Goal: Find specific page/section: Find specific page/section

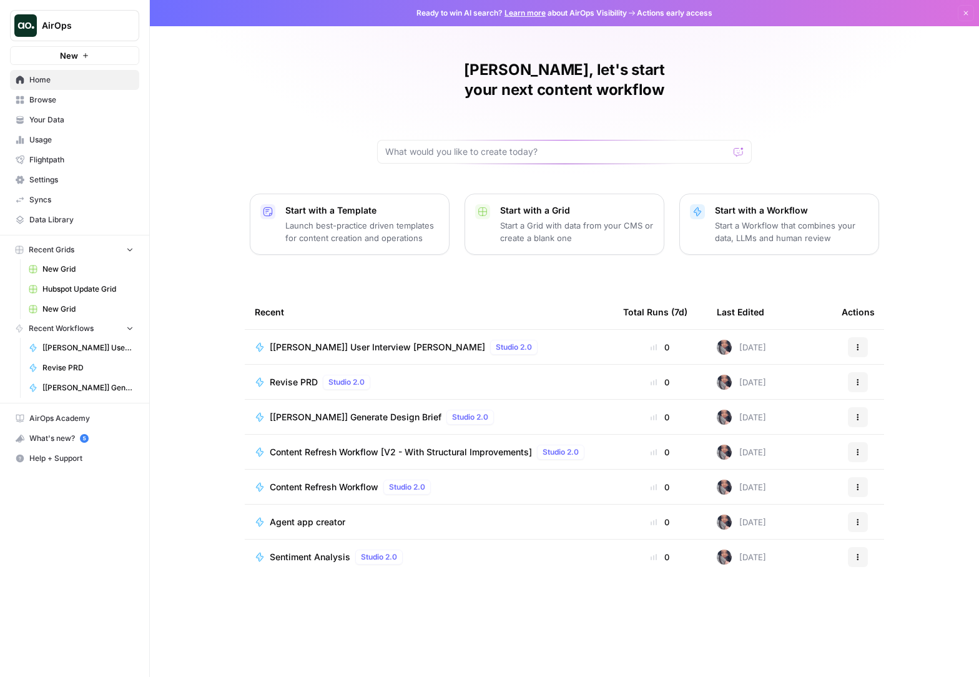
click at [306, 341] on span "[[PERSON_NAME]] User Interview [PERSON_NAME]" at bounding box center [377, 347] width 215 height 12
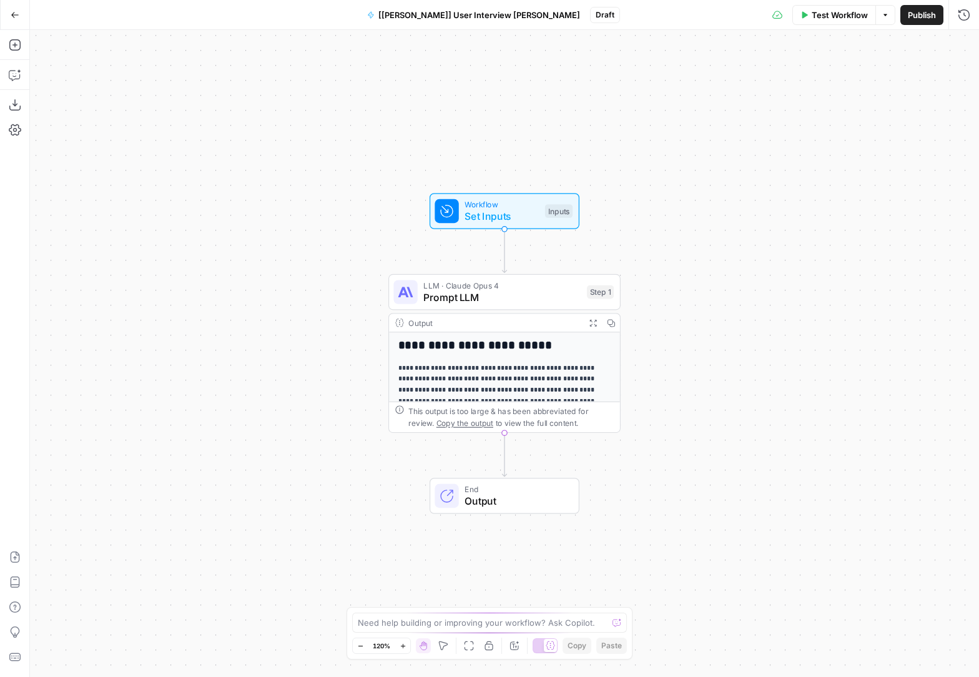
click at [21, 91] on div "Add Steps Copilot Download as JSON Settings Import JSON AirOps Academy Help Giv…" at bounding box center [15, 353] width 30 height 647
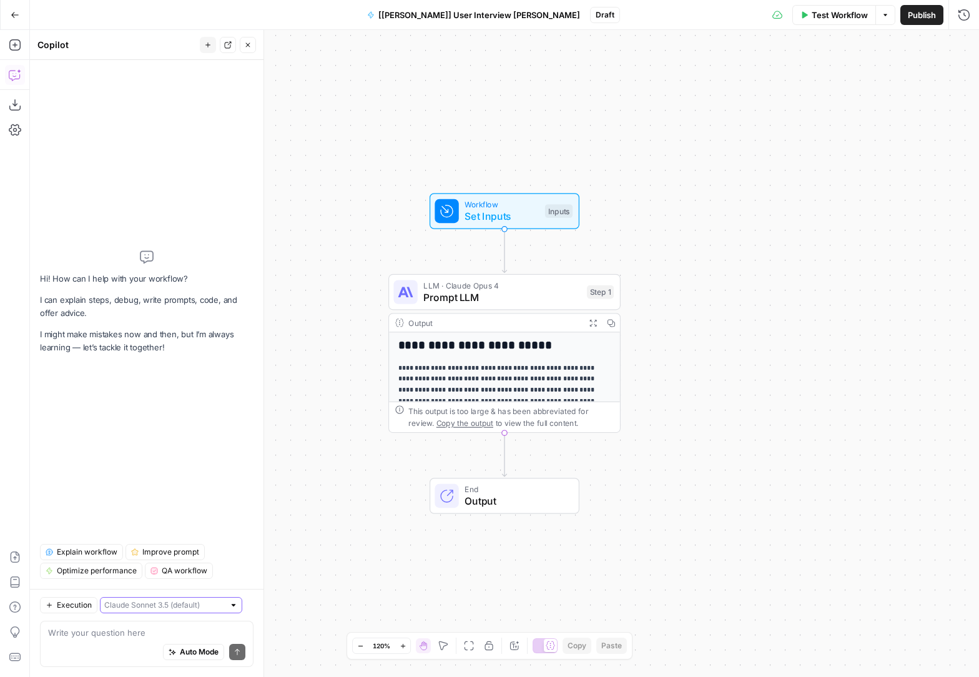
click at [137, 604] on input "text" at bounding box center [164, 605] width 120 height 12
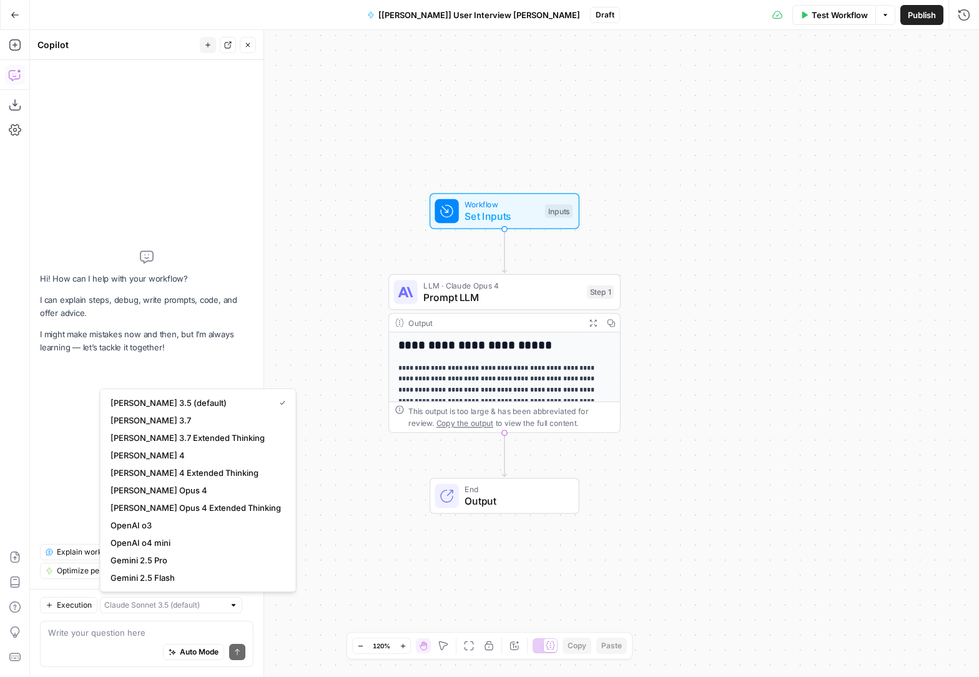
type input "Claude Sonnet 3.5 (default)"
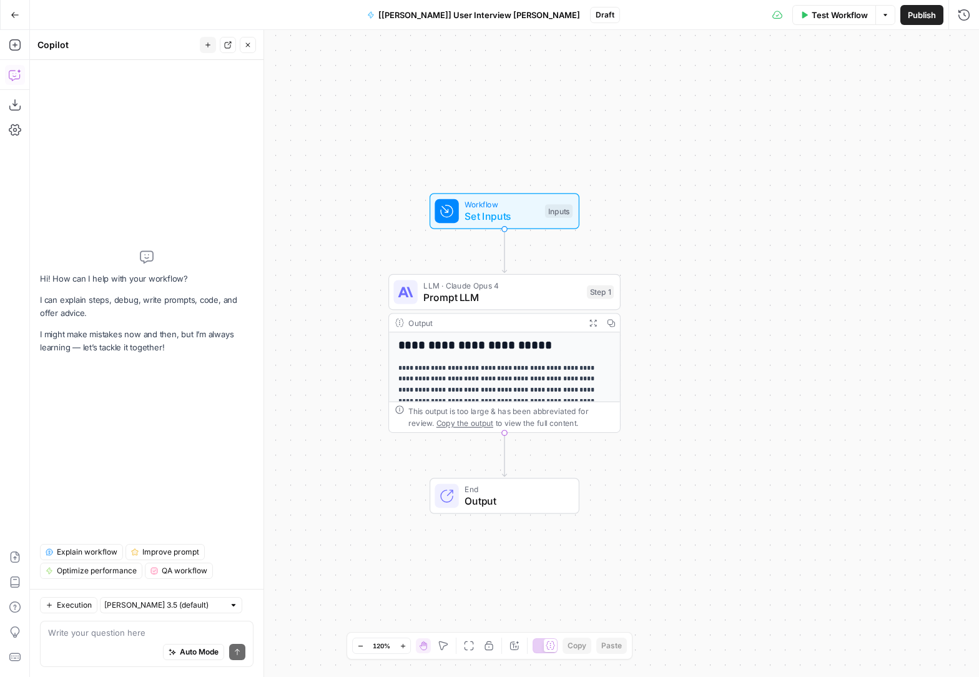
click at [68, 536] on div "Explain workflow Improve prompt Optimize performance QA workflow" at bounding box center [147, 556] width 214 height 45
drag, startPoint x: 79, startPoint y: 348, endPoint x: 147, endPoint y: 458, distance: 129.0
click at [146, 457] on div "Hi! How can I help with your workflow? I can explain steps, debug, write prompt…" at bounding box center [147, 302] width 214 height 464
click at [147, 458] on div "Hi! How can I help with your workflow? I can explain steps, debug, write prompt…" at bounding box center [147, 302] width 214 height 464
drag, startPoint x: 147, startPoint y: 444, endPoint x: 89, endPoint y: 260, distance: 192.6
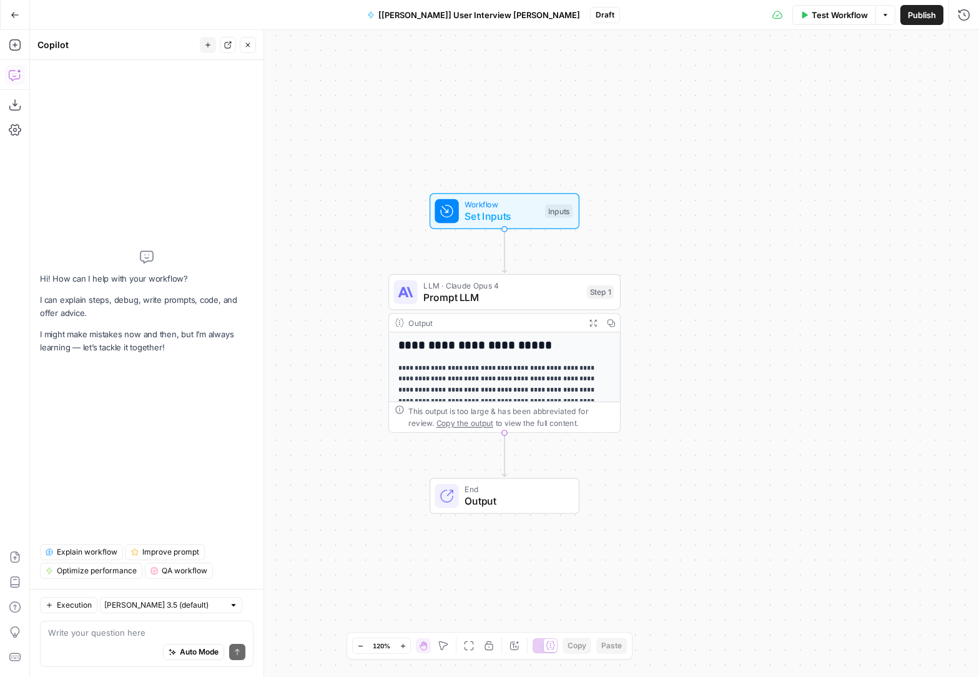
click at [94, 277] on div "Hi! How can I help with your workflow? I can explain steps, debug, write prompt…" at bounding box center [147, 302] width 214 height 464
drag, startPoint x: 84, startPoint y: 241, endPoint x: 86, endPoint y: 312, distance: 71.2
click at [84, 242] on div "Hi! How can I help with your workflow? I can explain steps, debug, write prompt…" at bounding box center [147, 302] width 214 height 464
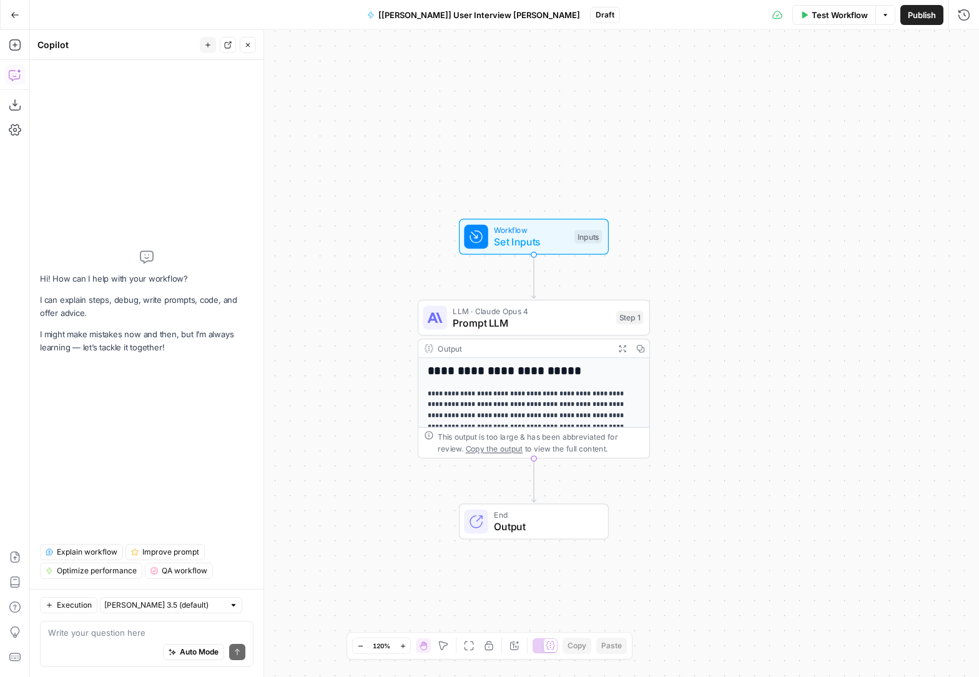
drag, startPoint x: 356, startPoint y: 532, endPoint x: 224, endPoint y: 558, distance: 134.2
click at [390, 563] on div "**********" at bounding box center [504, 353] width 949 height 647
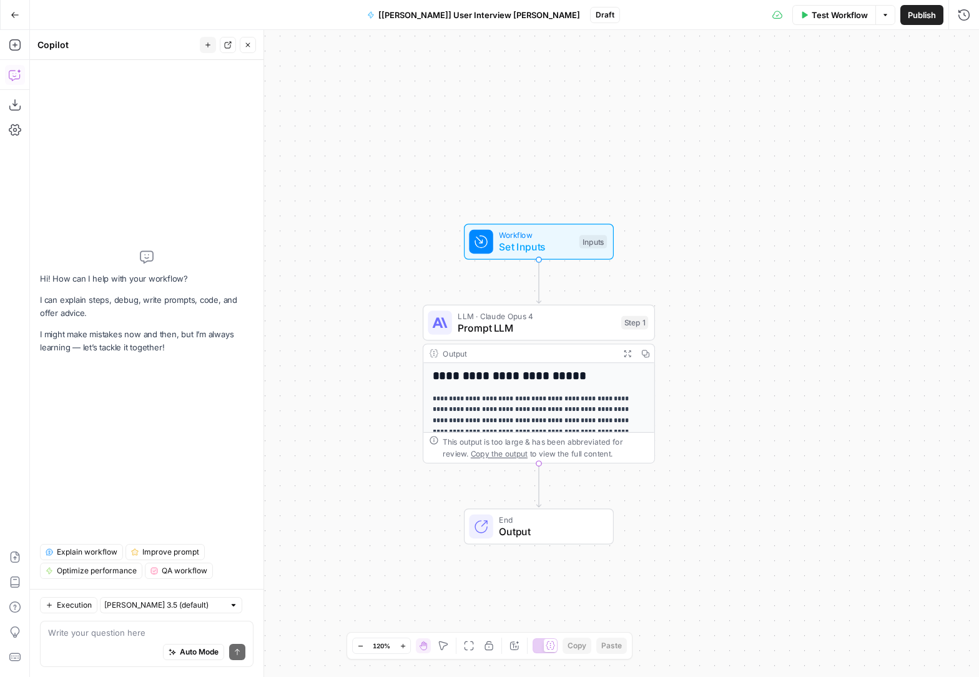
click at [182, 568] on span "QA workflow" at bounding box center [185, 570] width 46 height 11
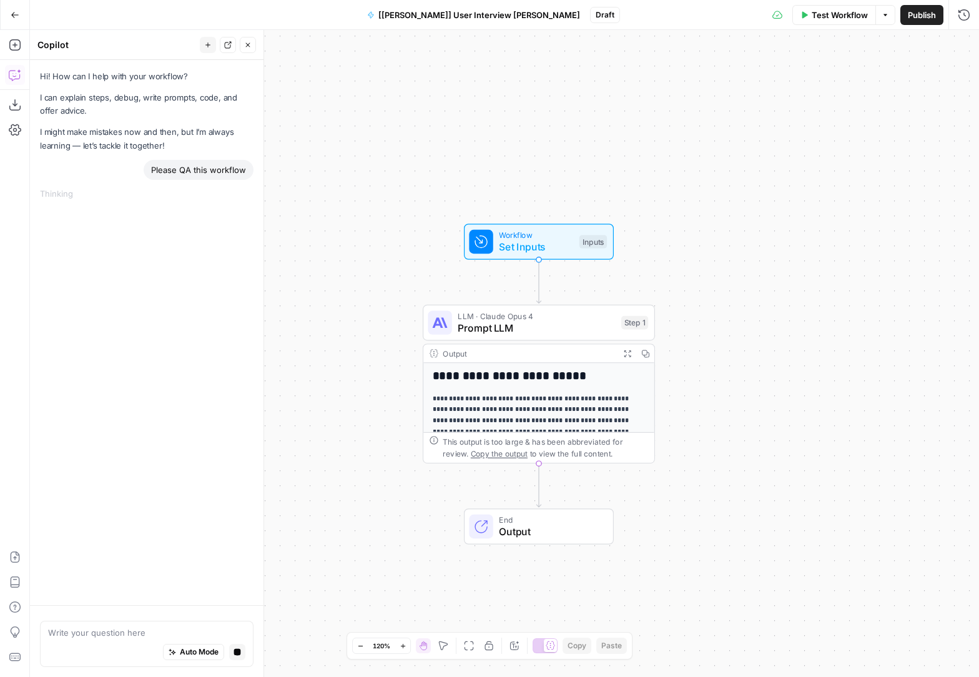
drag, startPoint x: 187, startPoint y: 457, endPoint x: 177, endPoint y: 139, distance: 318.0
click at [183, 205] on div "Hi! How can I help with your workflow? I can explain steps, debug, write prompt…" at bounding box center [147, 332] width 234 height 545
click at [174, 124] on div "Hi! How can I help with your workflow? I can explain steps, debug, write prompt…" at bounding box center [147, 111] width 214 height 82
click at [913, 206] on div "**********" at bounding box center [504, 353] width 949 height 647
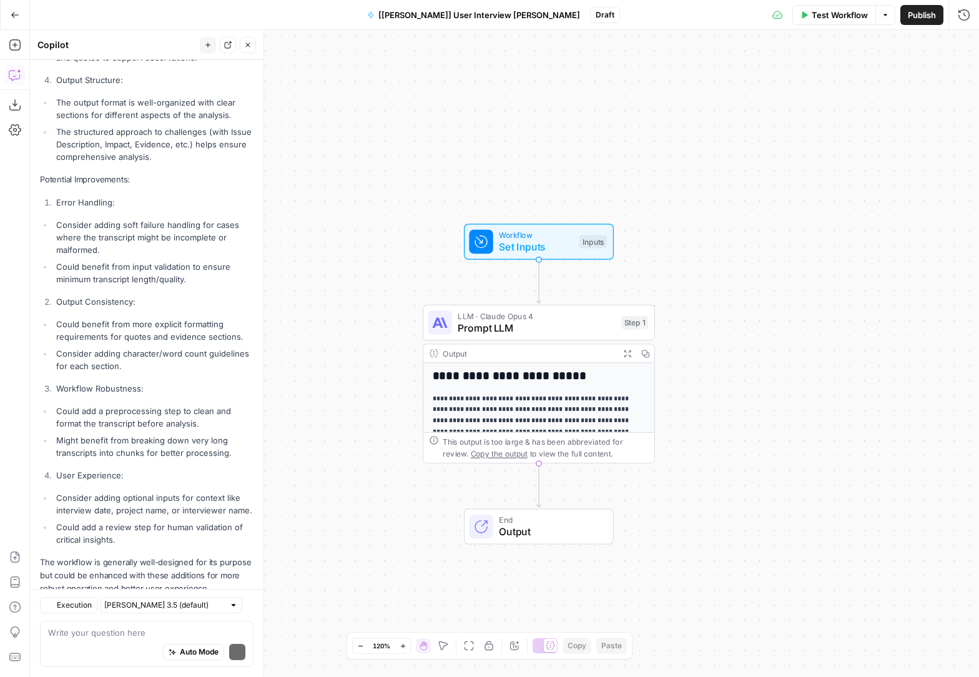
scroll to position [547, 0]
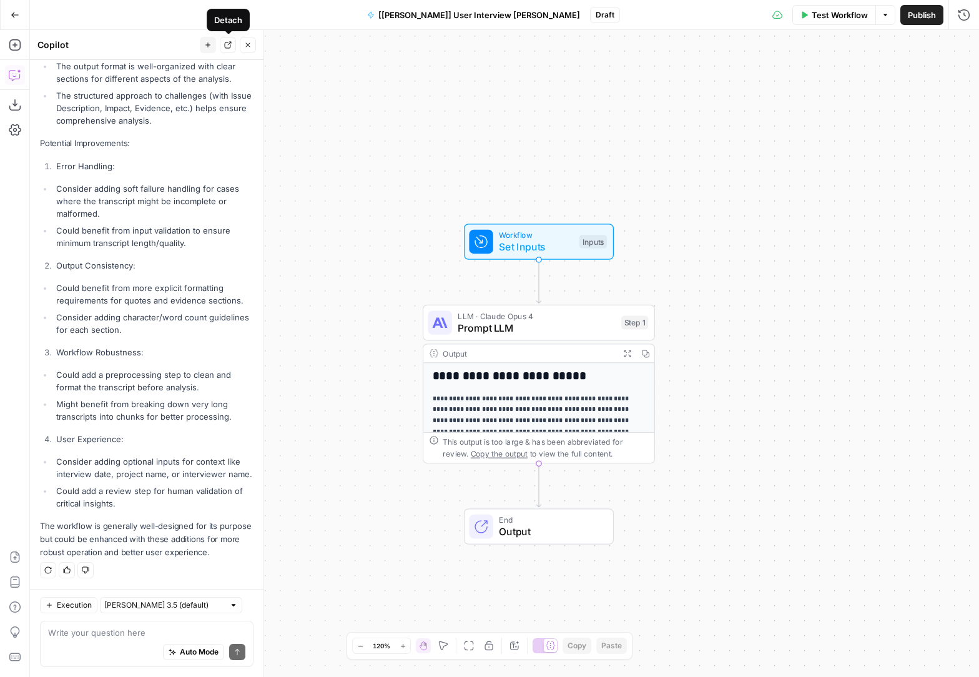
click at [215, 43] on button "New chat" at bounding box center [208, 45] width 16 height 16
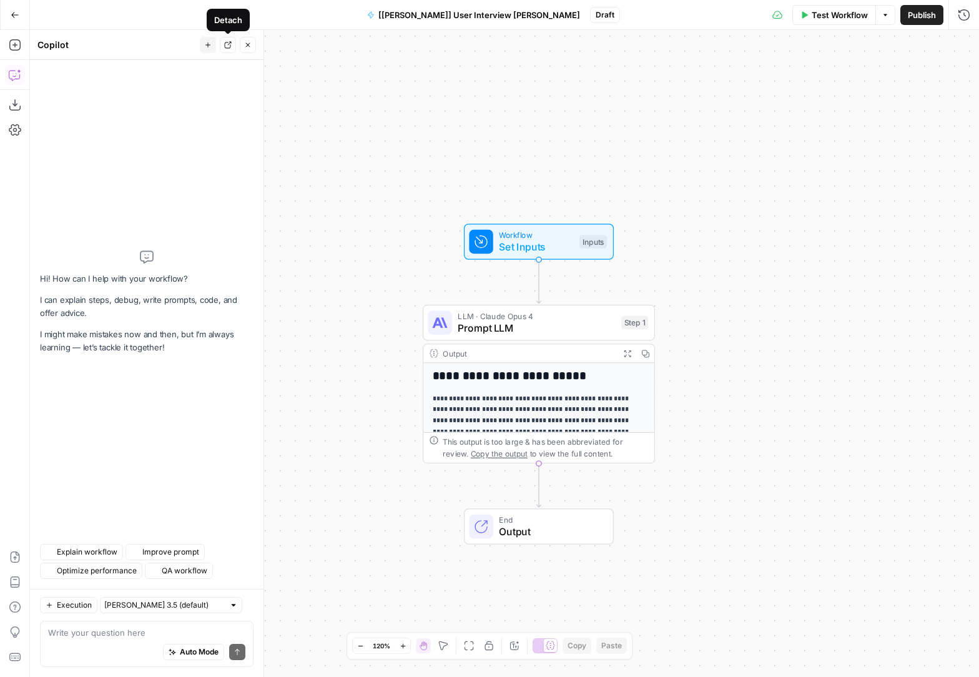
scroll to position [0, 0]
drag, startPoint x: 104, startPoint y: 435, endPoint x: 225, endPoint y: 563, distance: 176.3
click at [225, 563] on div "Hi! How can I help with your workflow? I can explain steps, debug, write prompt…" at bounding box center [147, 324] width 234 height 529
click at [225, 561] on div "Explain workflow Improve prompt Optimize performance QA workflow" at bounding box center [147, 561] width 214 height 35
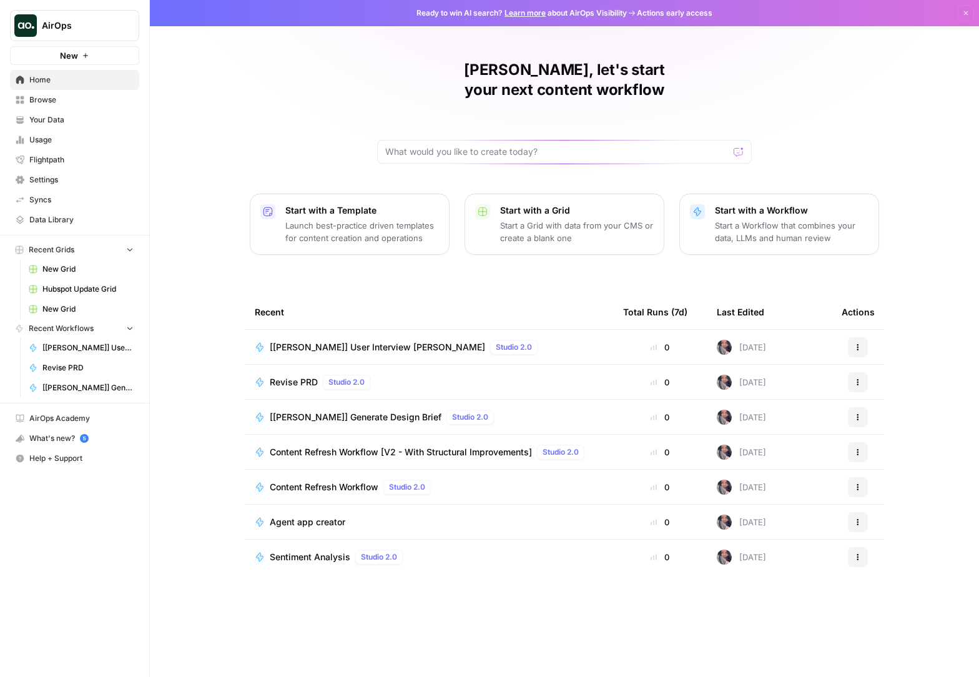
click at [112, 33] on button "AirOps" at bounding box center [74, 25] width 129 height 31
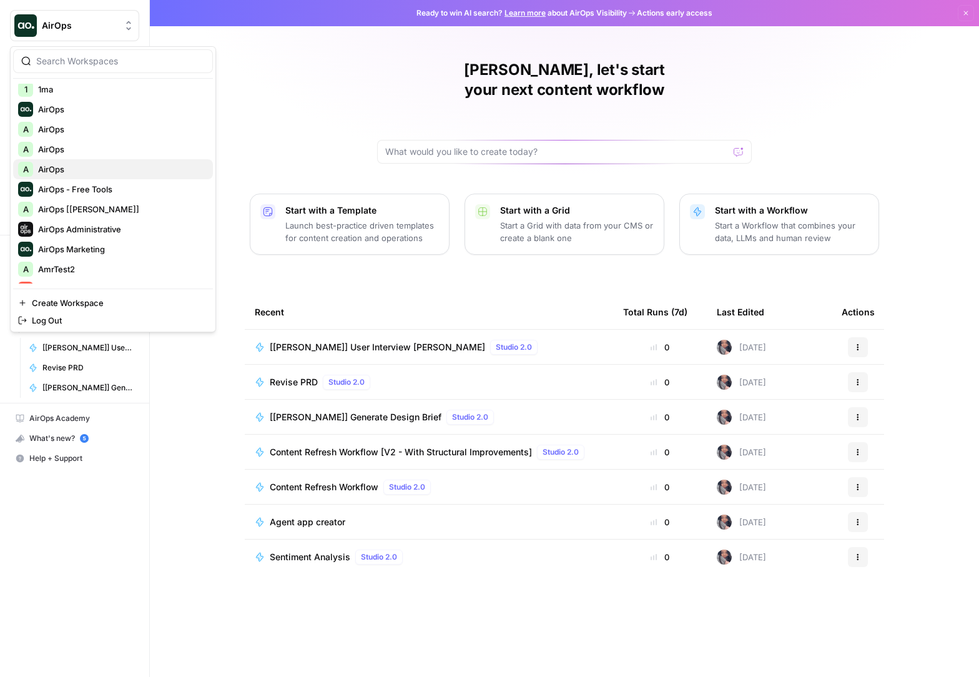
scroll to position [44, 0]
click at [99, 232] on span "AirOps Administrative" at bounding box center [120, 229] width 165 height 12
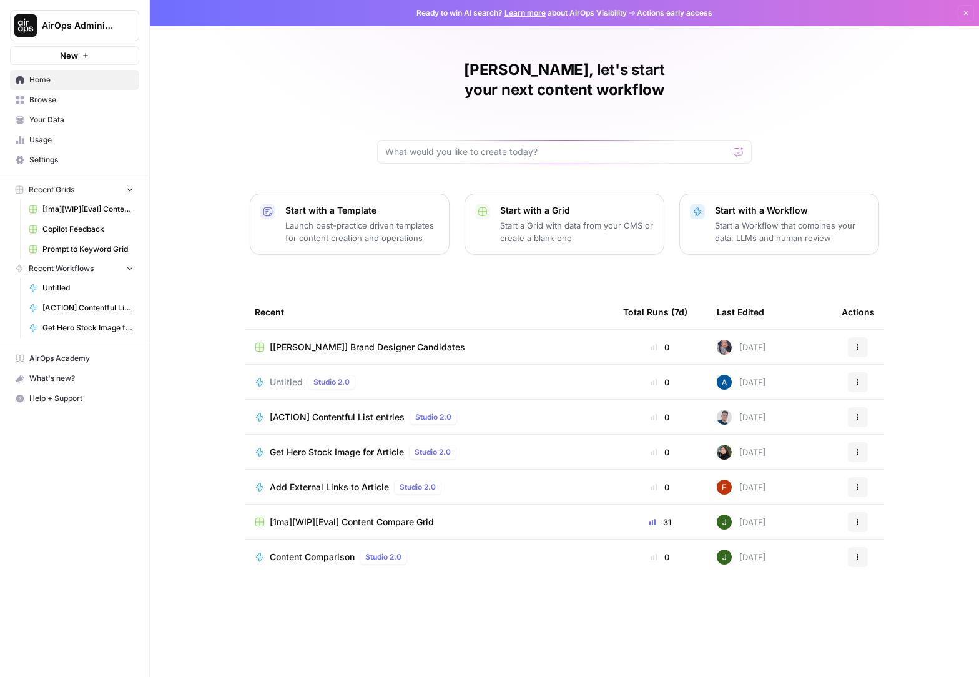
click at [97, 101] on span "Browse" at bounding box center [81, 99] width 104 height 11
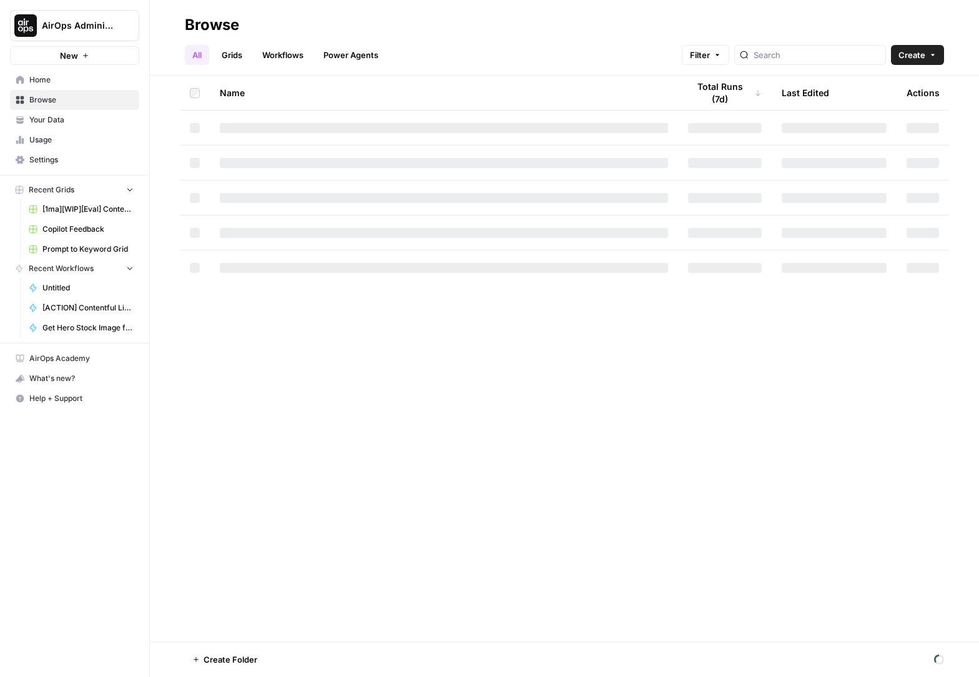
click at [802, 64] on div at bounding box center [810, 55] width 152 height 20
type input "copilot"
click at [97, 22] on span "AirOps Administrative" at bounding box center [80, 25] width 76 height 12
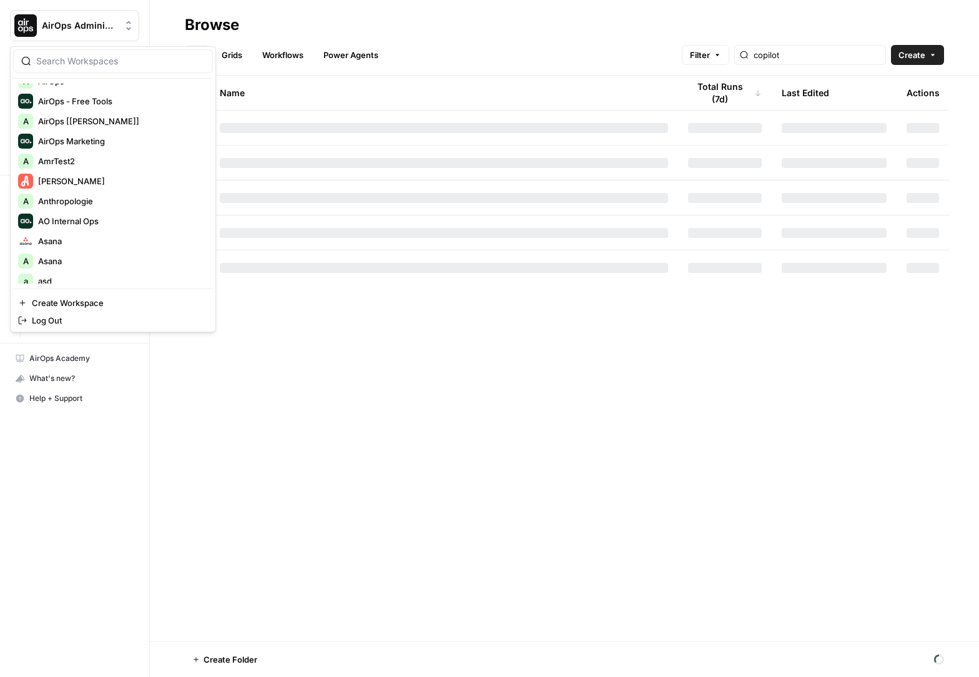
scroll to position [158, 0]
click at [125, 210] on span "AO Internal Ops" at bounding box center [120, 215] width 165 height 12
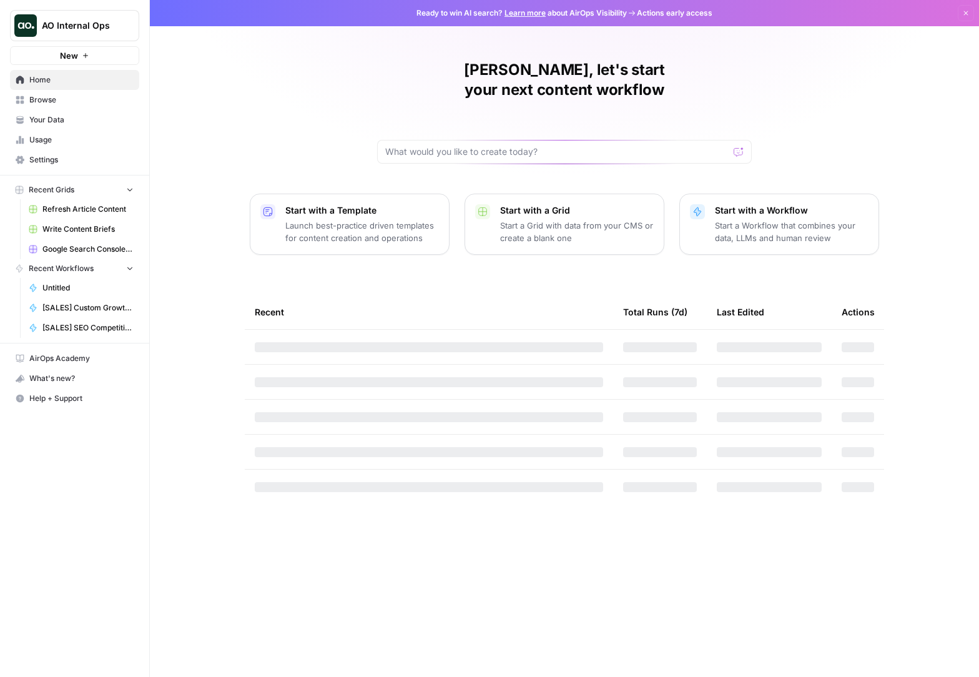
click at [104, 96] on span "Browse" at bounding box center [81, 99] width 104 height 11
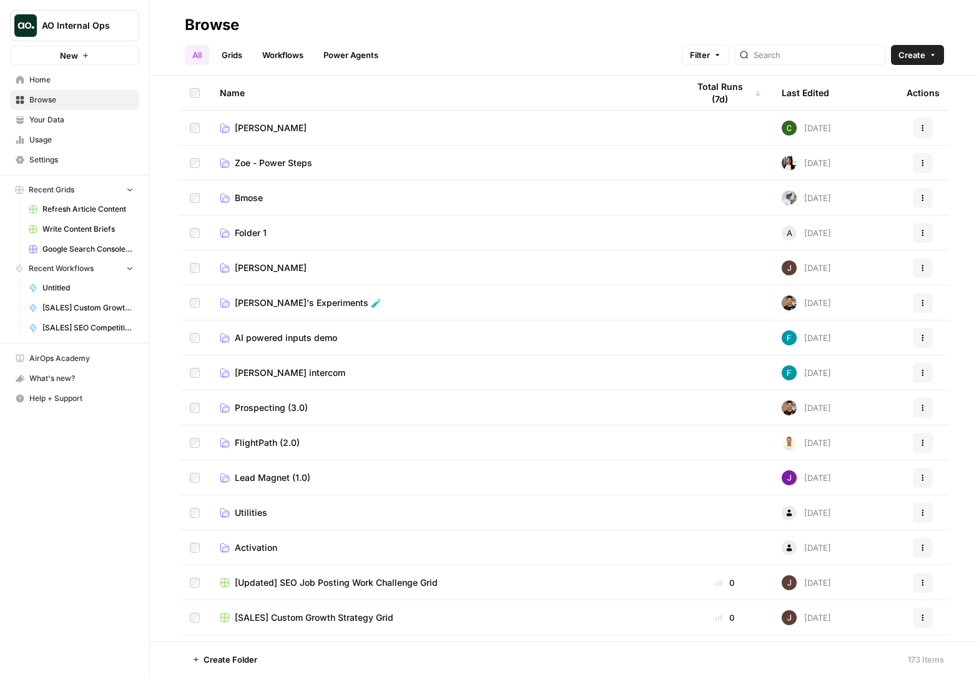
click at [786, 57] on div at bounding box center [810, 55] width 152 height 20
type input "c"
type input "copilot"
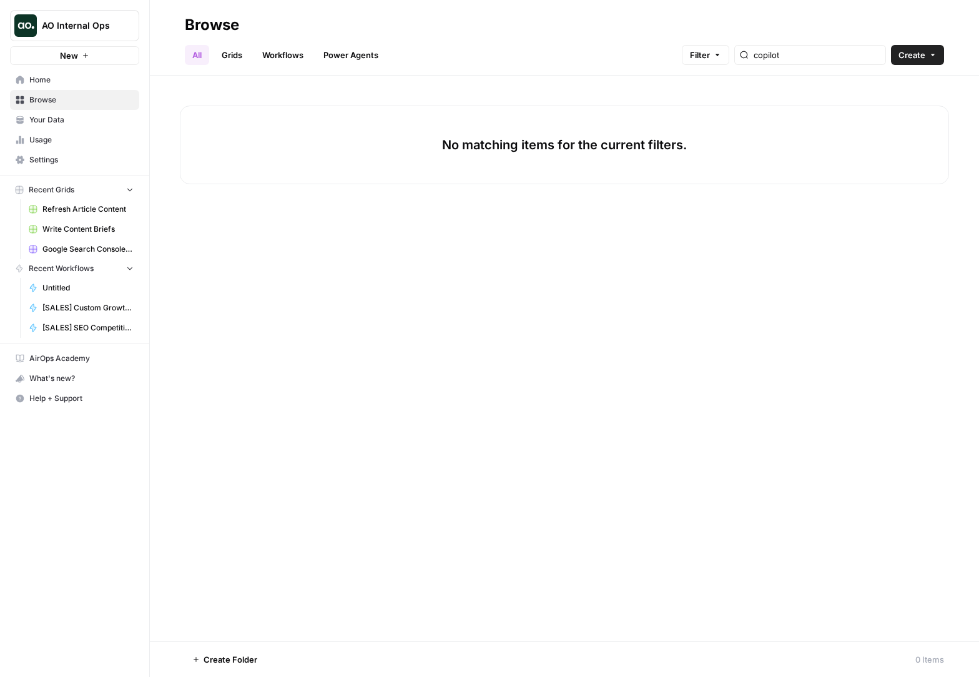
click at [786, 57] on div "copilot" at bounding box center [810, 55] width 152 height 20
click at [821, 52] on input "copilot" at bounding box center [817, 55] width 127 height 12
click at [877, 55] on input "copilot" at bounding box center [817, 55] width 127 height 12
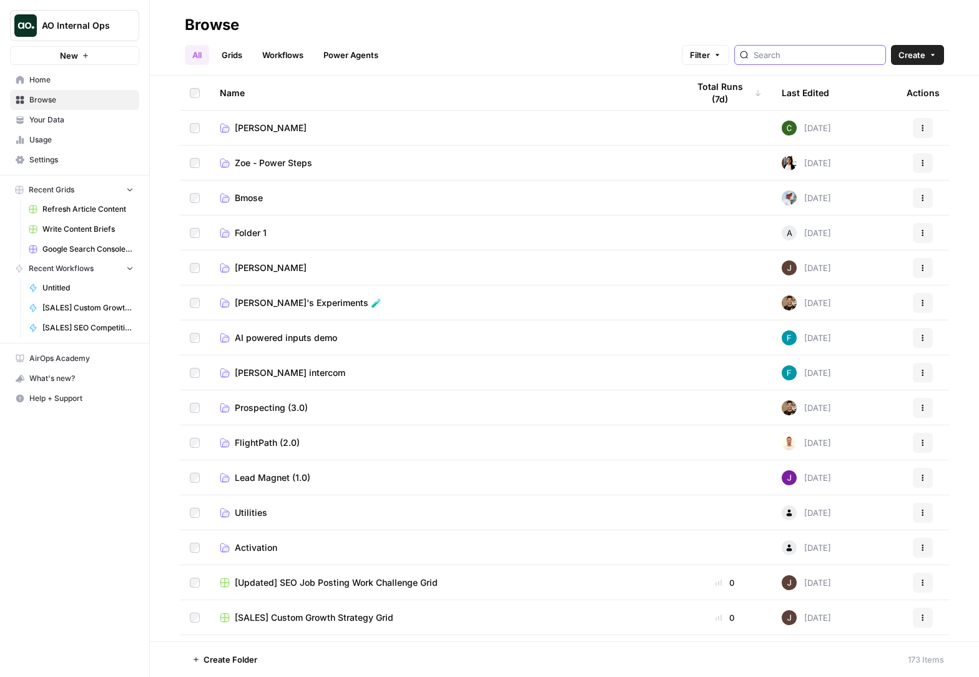
click at [51, 22] on span "AO Internal Ops" at bounding box center [80, 25] width 76 height 12
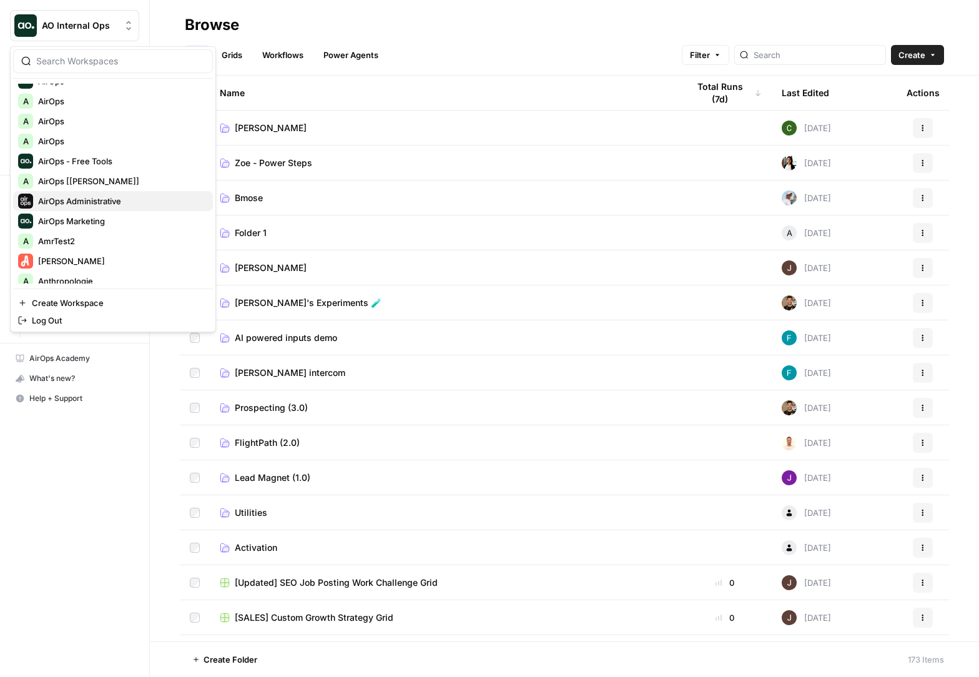
scroll to position [94, 0]
click at [123, 195] on span "AirOps Administrative" at bounding box center [120, 199] width 165 height 12
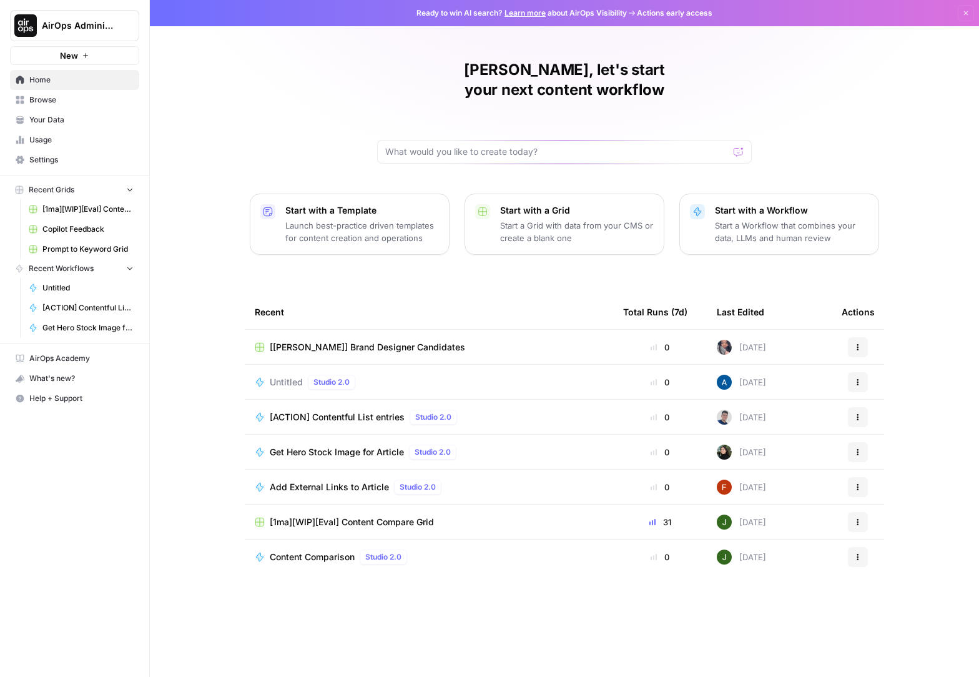
click at [106, 97] on span "Browse" at bounding box center [81, 99] width 104 height 11
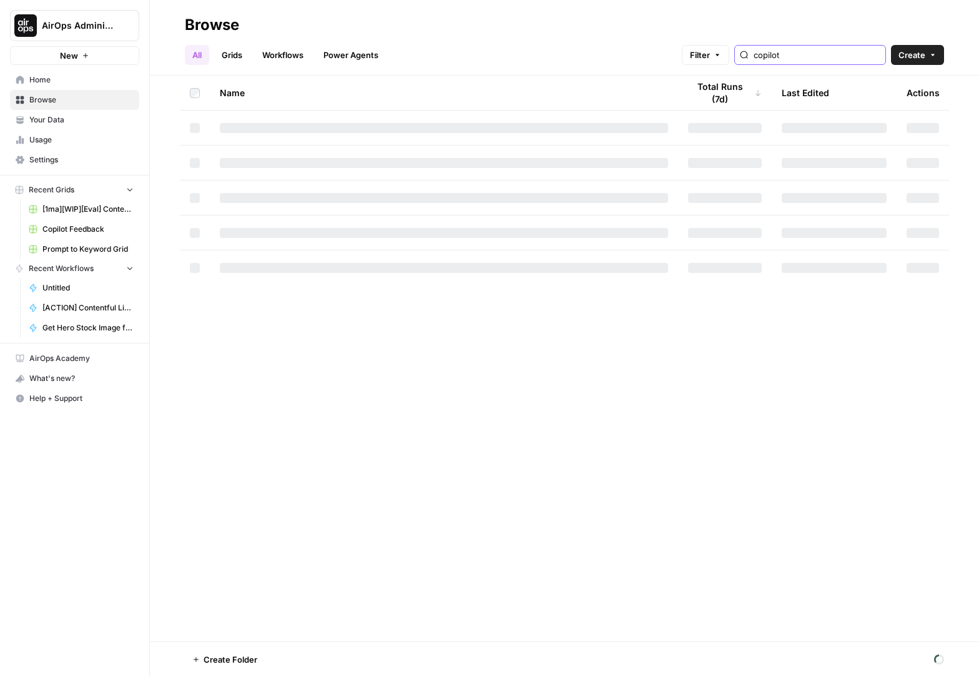
click at [819, 60] on input "copilot" at bounding box center [817, 55] width 127 height 12
click at [829, 58] on input "copilot" at bounding box center [817, 55] width 127 height 12
click at [829, 59] on input "copilot" at bounding box center [817, 55] width 127 height 12
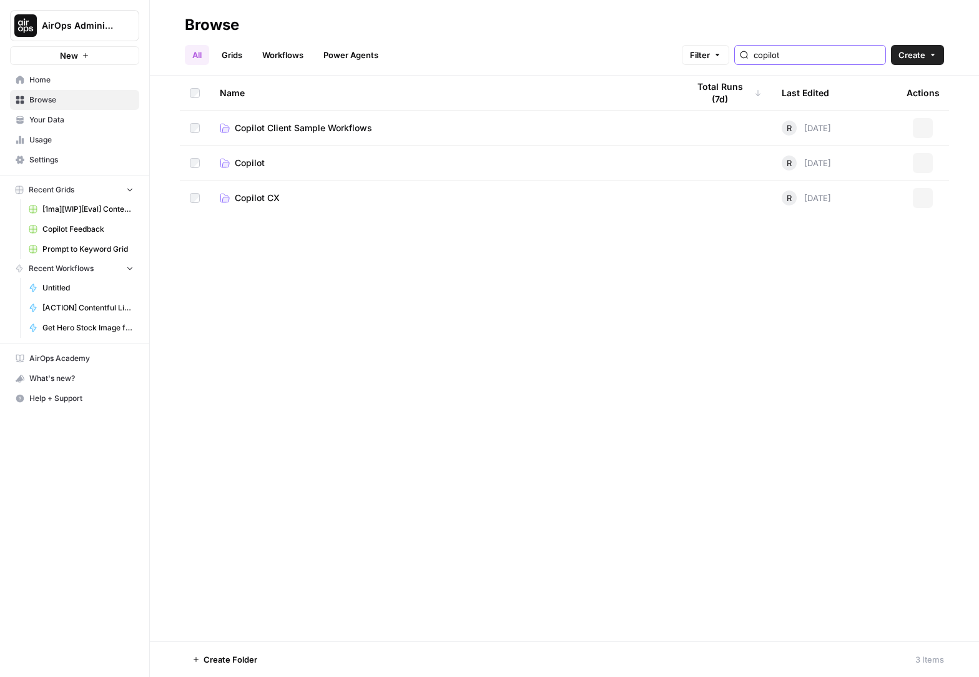
click at [829, 59] on input "copilot" at bounding box center [817, 55] width 127 height 12
click at [267, 162] on link "Copilot" at bounding box center [444, 163] width 448 height 12
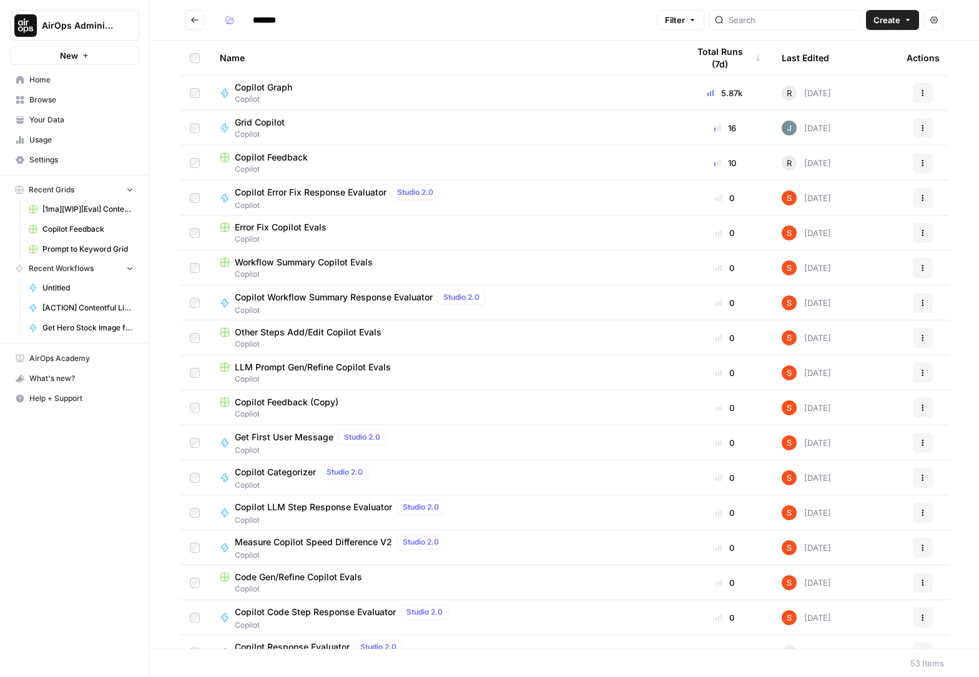
click at [841, 59] on th "Last Edited" at bounding box center [834, 58] width 125 height 34
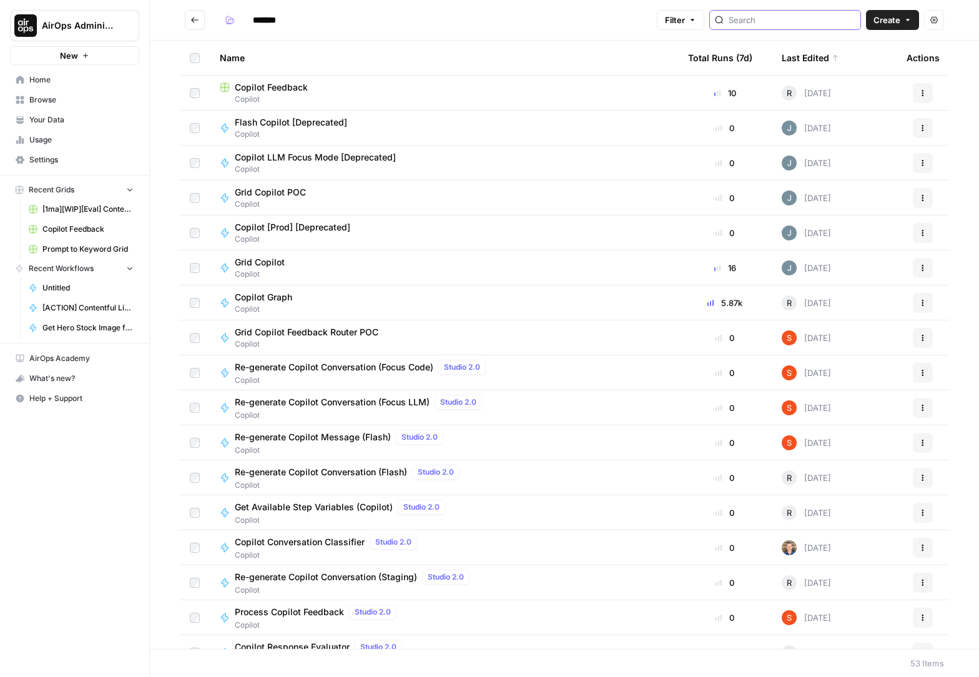
click at [803, 24] on input "search" at bounding box center [792, 20] width 127 height 12
type input "r"
type input "prod"
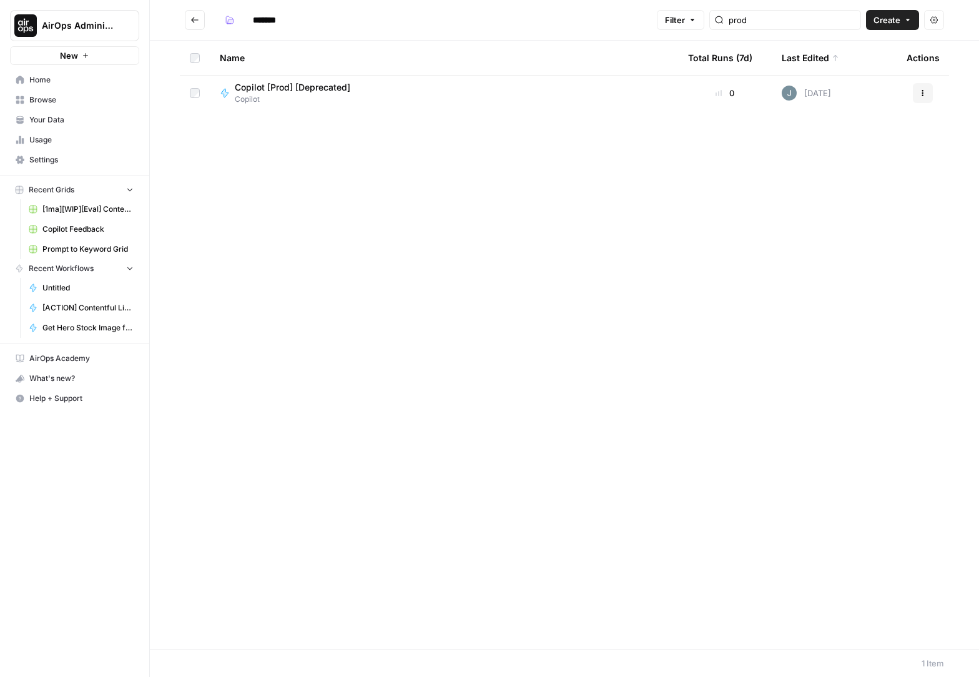
click at [365, 94] on div "Copilot [Prod] [Deprecated] Copilot" at bounding box center [444, 93] width 448 height 24
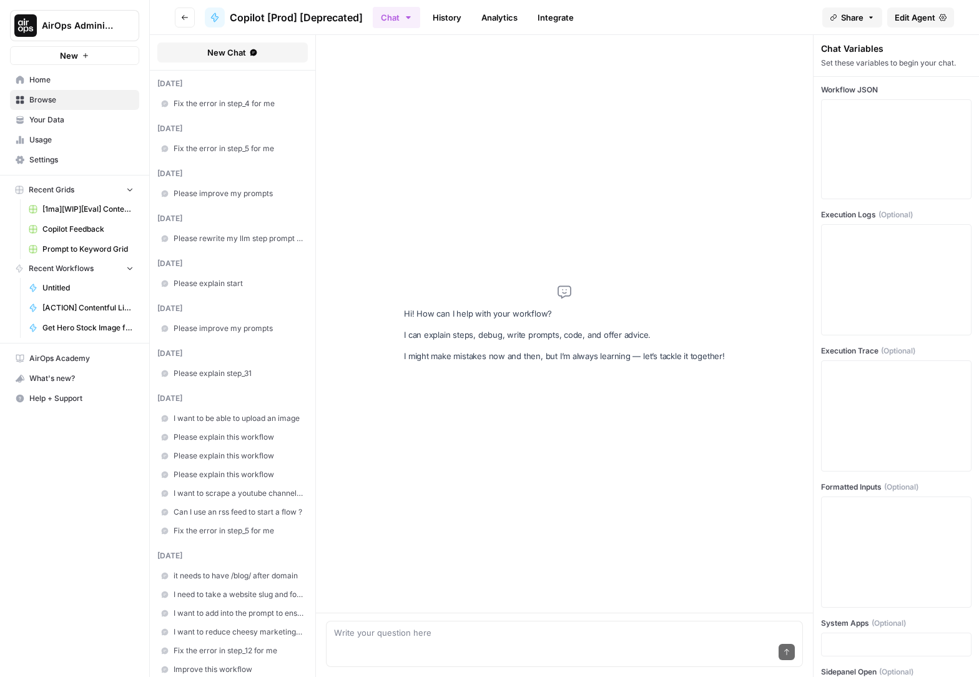
click at [942, 22] on link "Edit Agent" at bounding box center [920, 17] width 67 height 20
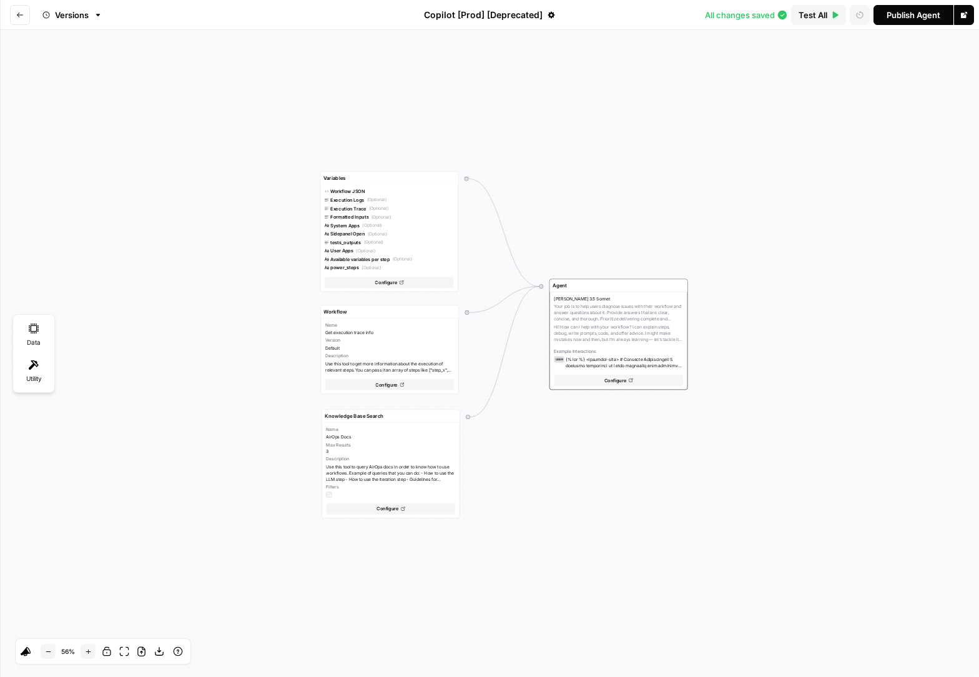
drag, startPoint x: 517, startPoint y: 177, endPoint x: 532, endPoint y: 164, distance: 20.3
click at [532, 164] on div "Variables Workflow JSON Execution Logs (Optional) Execution Trace (Optional) Fo…" at bounding box center [489, 353] width 979 height 647
click at [21, 19] on button "Go back" at bounding box center [20, 15] width 20 height 20
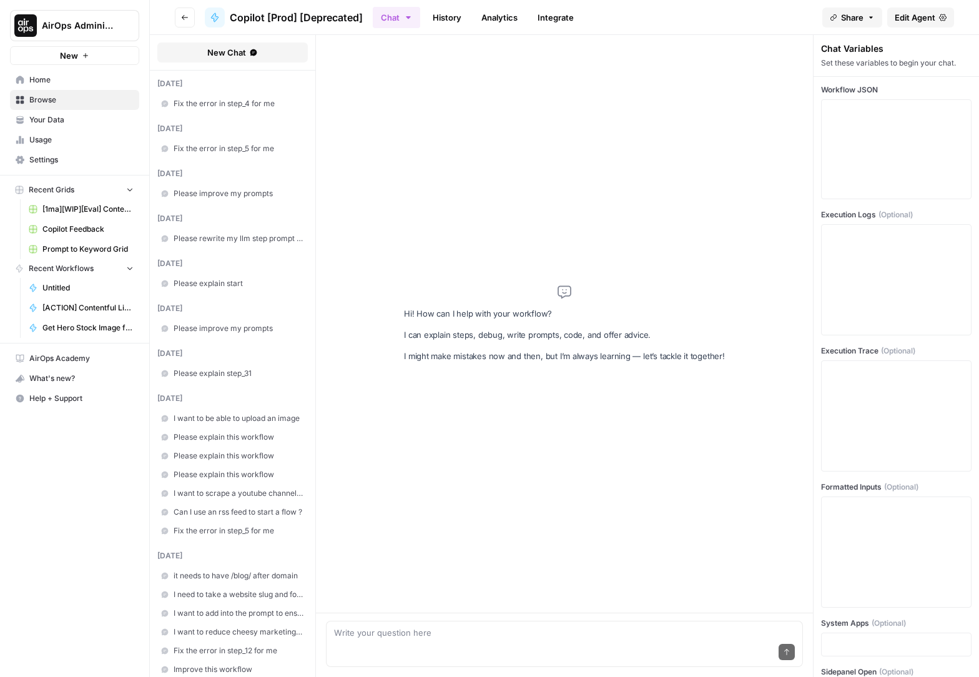
click at [174, 4] on header "Go back Copilot [Prod] [Deprecated] Chat History Analytics Integrate Share Edit…" at bounding box center [564, 17] width 829 height 35
click at [179, 9] on button "Go back" at bounding box center [185, 17] width 20 height 20
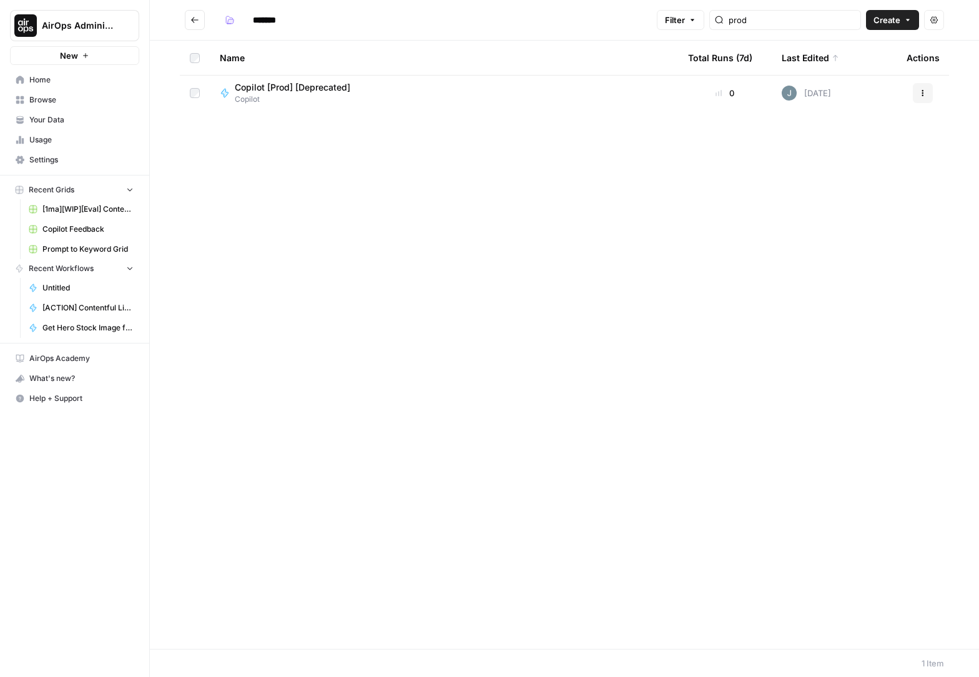
click at [783, 28] on div "prod" at bounding box center [785, 20] width 152 height 20
click at [783, 26] on div "prod" at bounding box center [785, 20] width 152 height 20
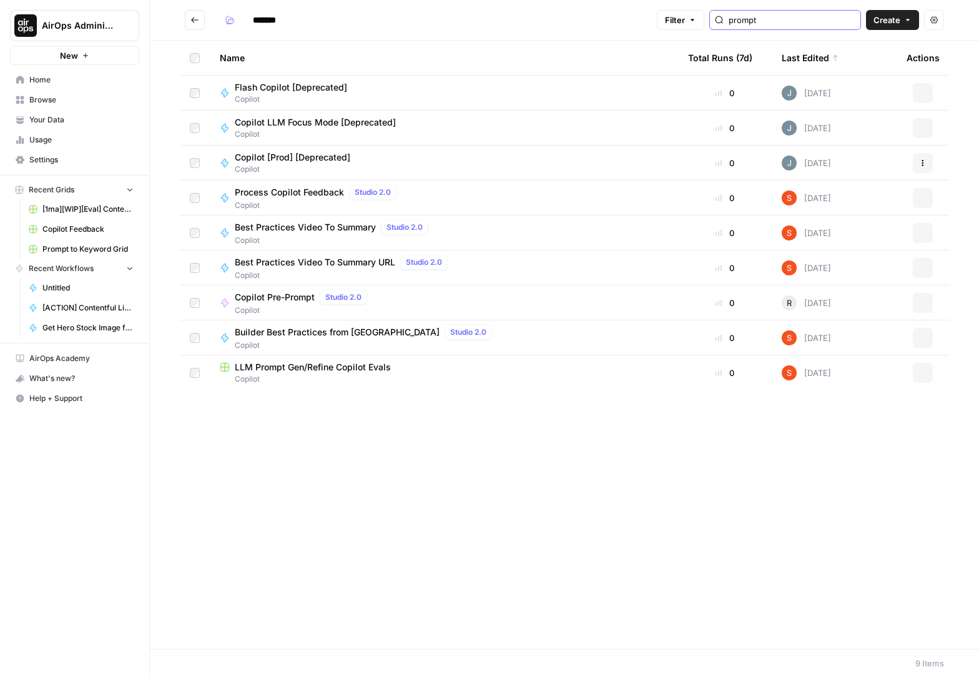
type input "prompt"
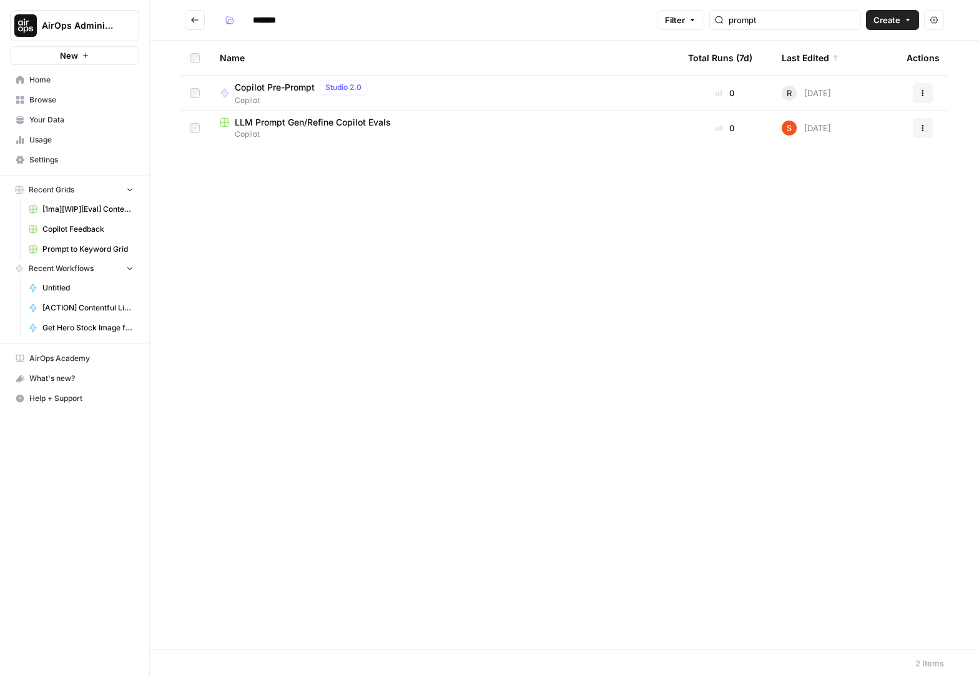
click at [295, 90] on span "Copilot Pre-Prompt" at bounding box center [275, 87] width 80 height 12
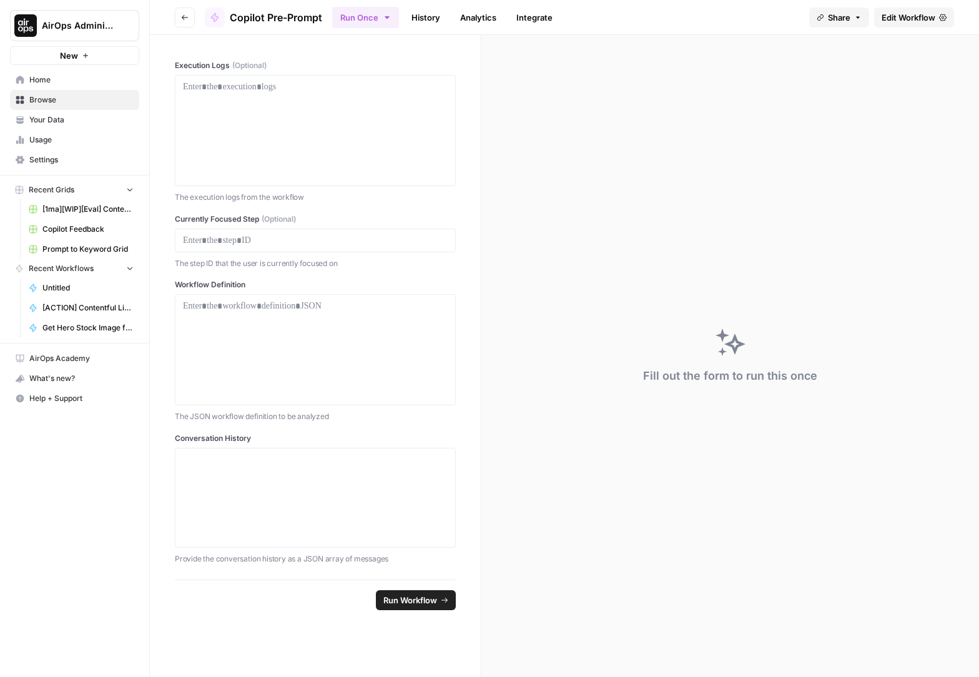
click at [190, 19] on button "Go back" at bounding box center [185, 17] width 20 height 20
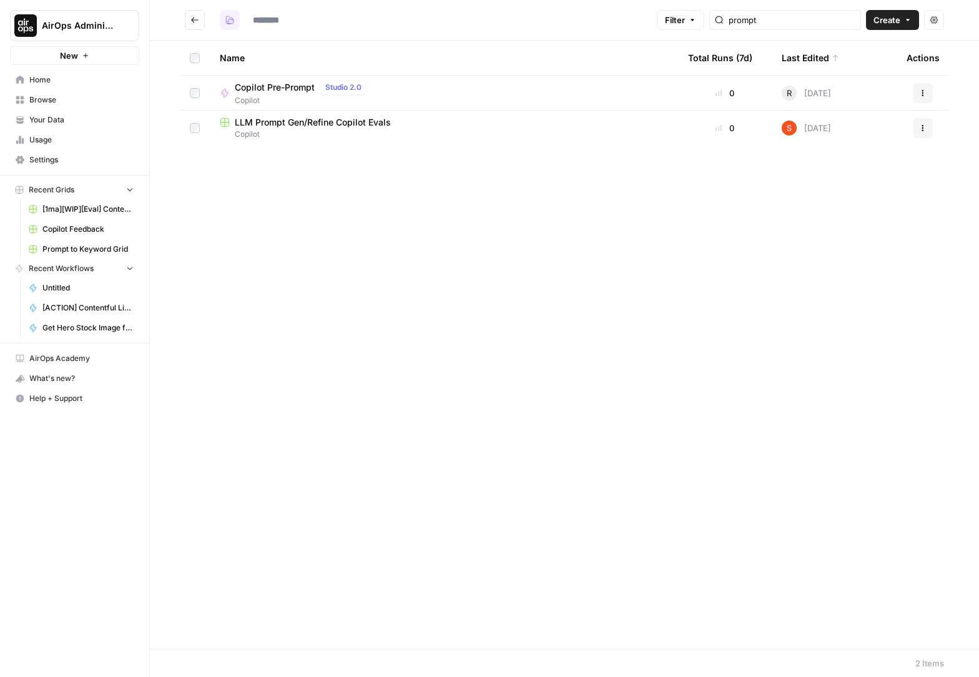
type input "*******"
click at [204, 21] on button "Go back" at bounding box center [195, 20] width 20 height 20
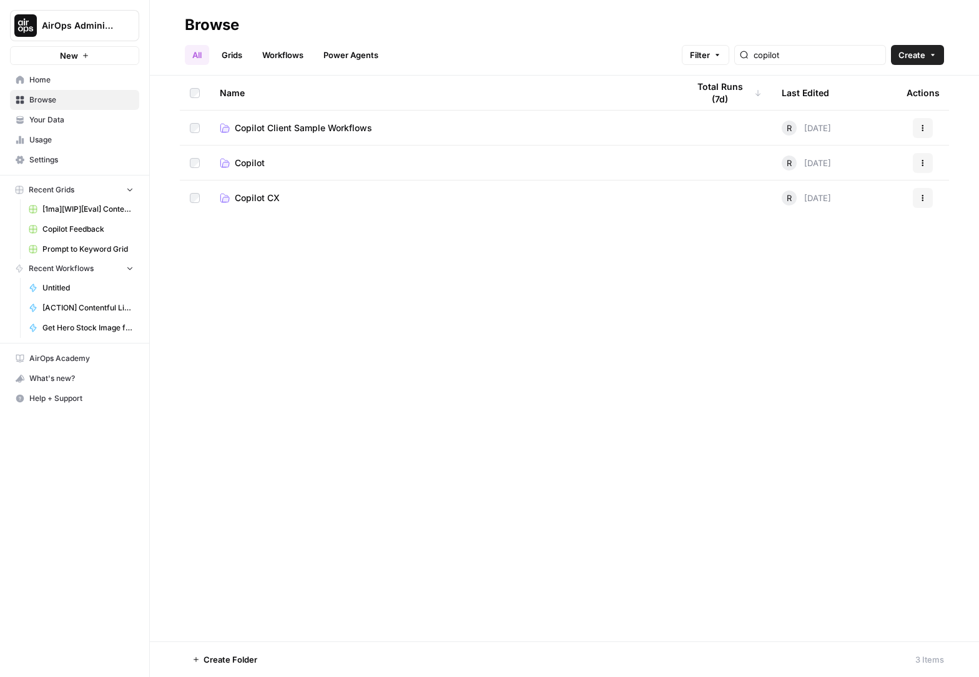
click at [244, 149] on td "Copilot" at bounding box center [444, 163] width 468 height 34
click at [250, 160] on span "Copilot" at bounding box center [250, 163] width 30 height 12
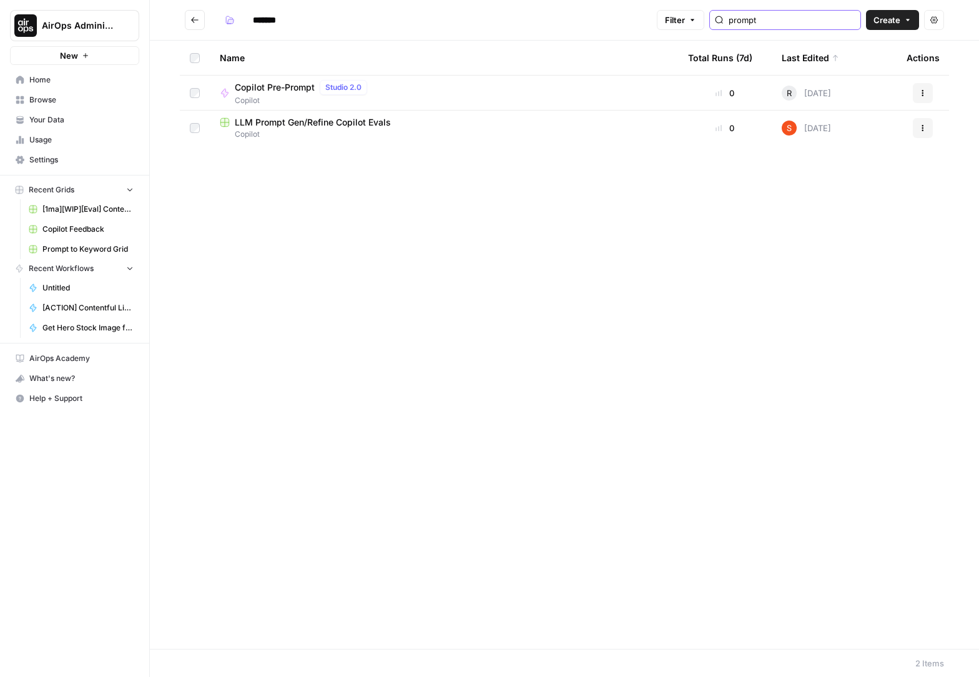
drag, startPoint x: 816, startPoint y: 24, endPoint x: 868, endPoint y: 17, distance: 53.0
click at [816, 24] on input "prompt" at bounding box center [792, 20] width 127 height 12
click at [853, 19] on input "prompt" at bounding box center [792, 20] width 127 height 12
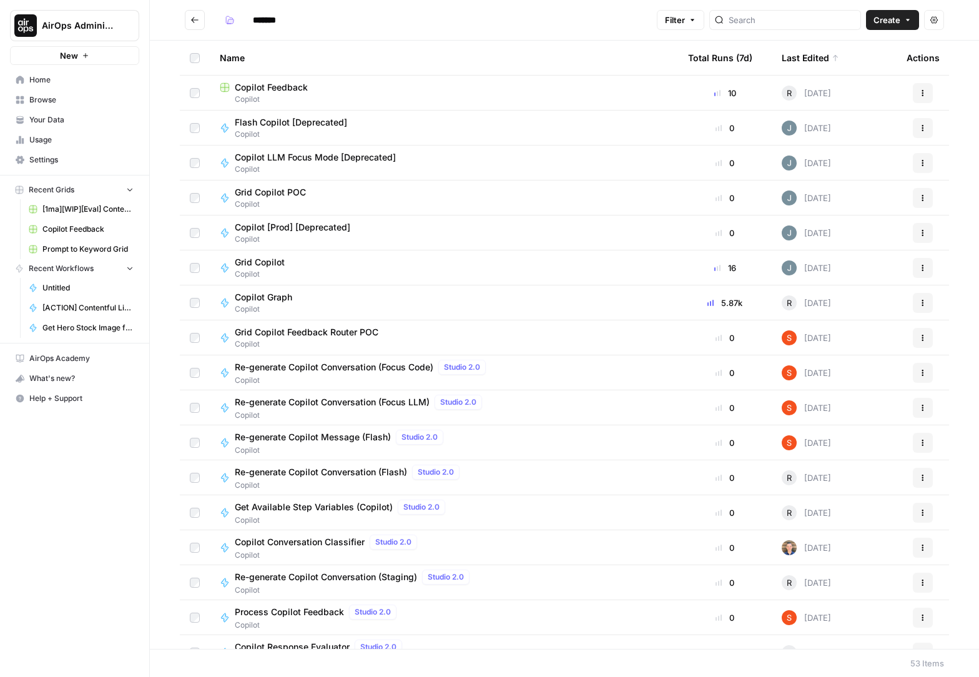
click at [387, 153] on span "Copilot LLM Focus Mode [Deprecated]" at bounding box center [315, 157] width 161 height 12
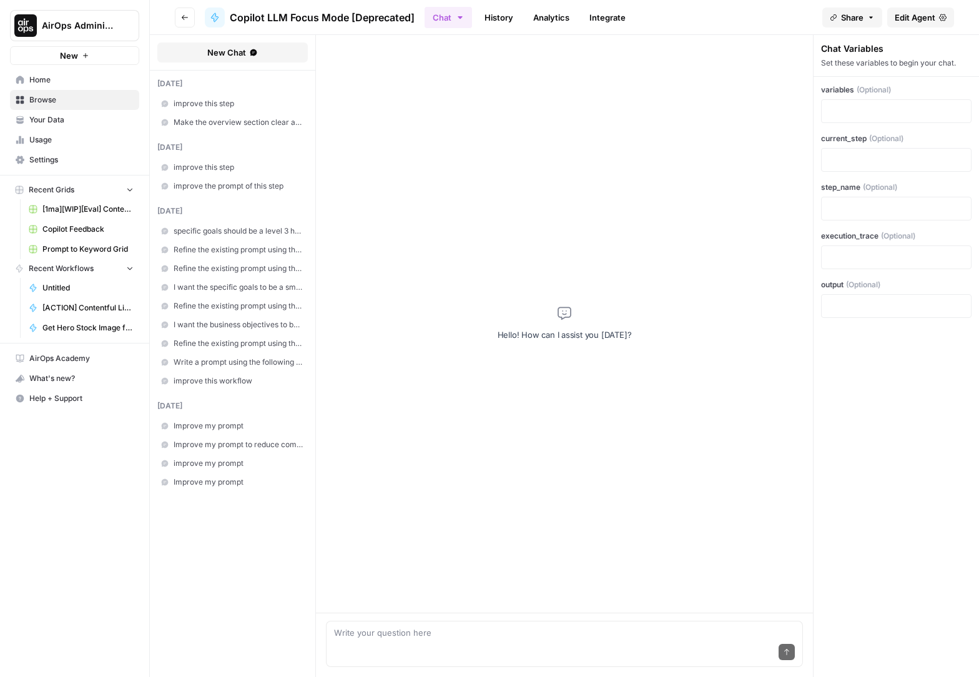
click at [182, 18] on div "Close sidebar" at bounding box center [197, 25] width 61 height 20
click at [186, 17] on icon "button" at bounding box center [185, 17] width 6 height 5
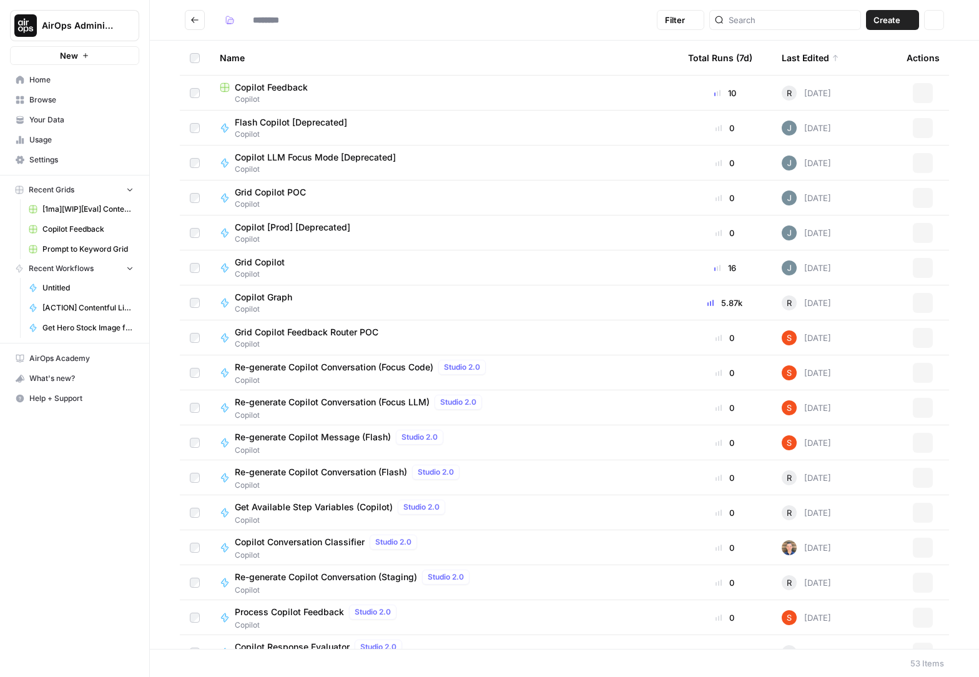
type input "*******"
